Goal: Find specific page/section: Find specific page/section

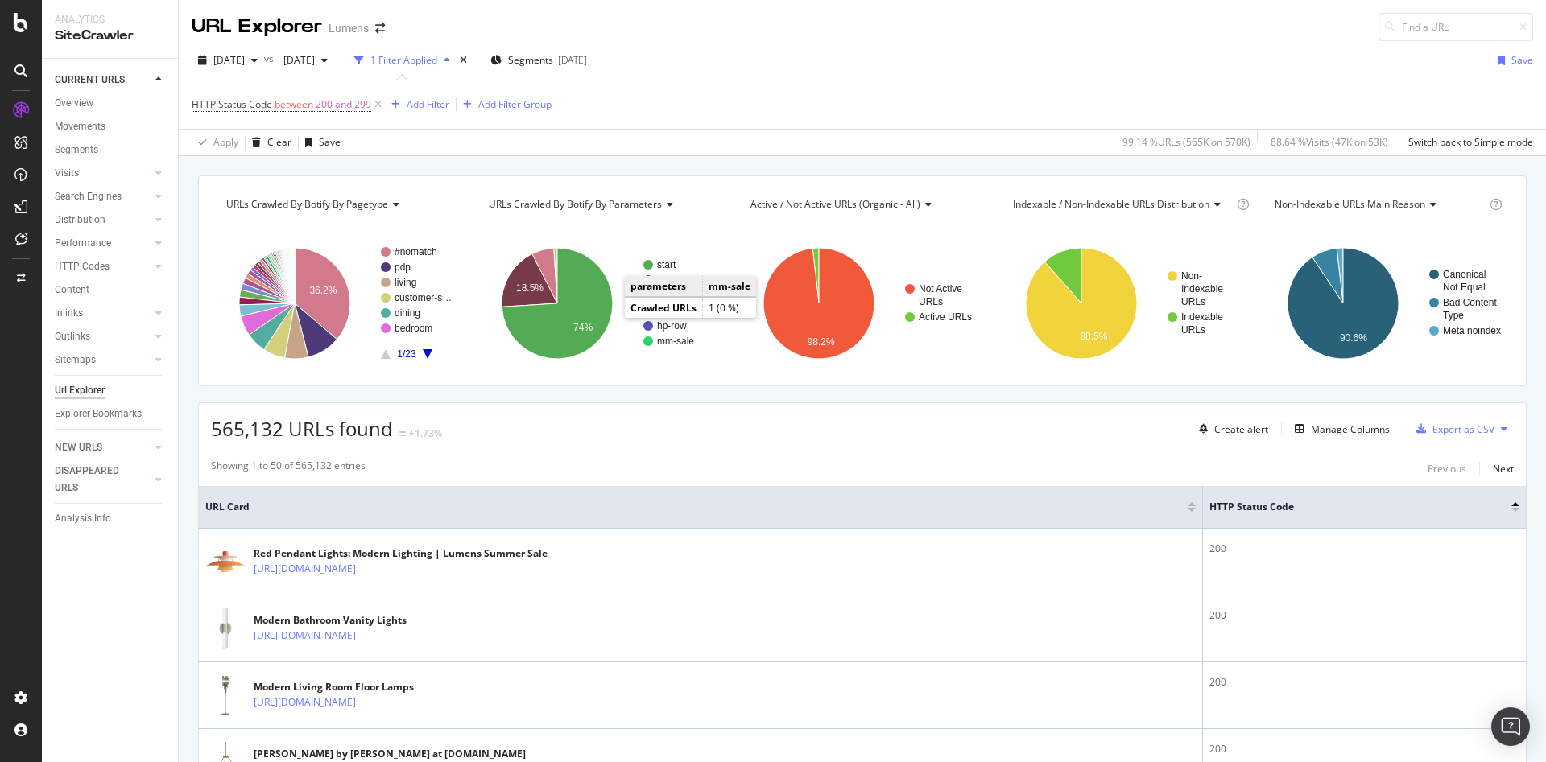
click at [246, 75] on div "[DATE] vs [DATE] 1 Filter Applied Segments [DATE] Save" at bounding box center [862, 63] width 1367 height 32
click at [237, 66] on span "[DATE]" at bounding box center [228, 60] width 31 height 14
click at [246, 112] on div "[DATE]" at bounding box center [258, 118] width 86 height 14
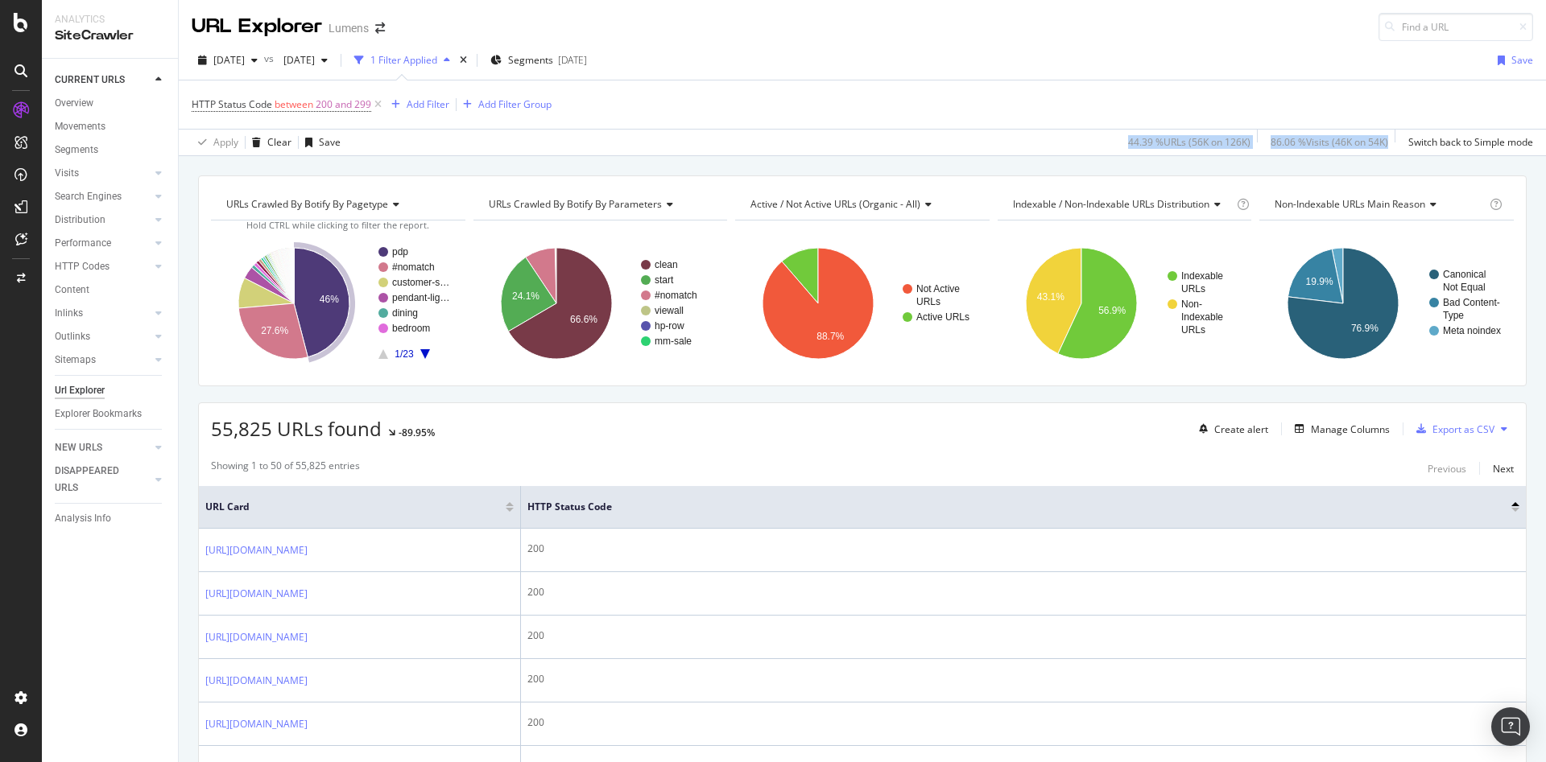
drag, startPoint x: 1097, startPoint y: 140, endPoint x: 1369, endPoint y: 134, distance: 272.2
click at [1369, 134] on div "44.39 % URLs ( 56K on 126K ) 86.06 % Visits ( 46K on 54K ) Switch back to Simpl…" at bounding box center [1326, 143] width 411 height 26
click at [1082, 109] on div "HTTP Status Code between 200 and 299 Add Filter Add Filter Group" at bounding box center [862, 105] width 1341 height 48
click at [81, 145] on div "ActionBoard" at bounding box center [69, 138] width 56 height 14
